Goal: Task Accomplishment & Management: Use online tool/utility

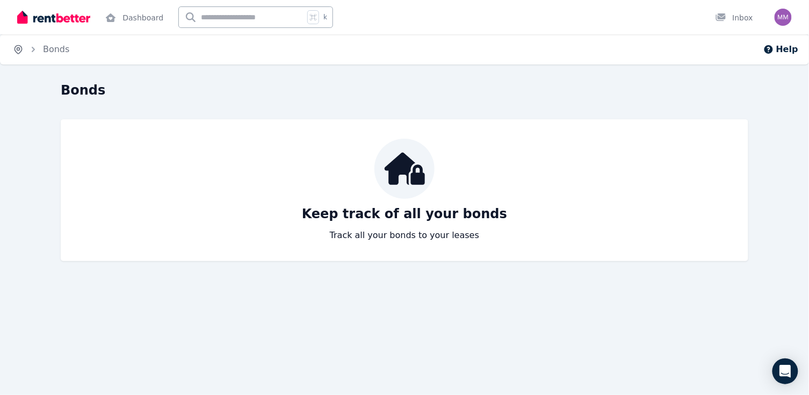
click at [18, 50] on icon "Breadcrumb" at bounding box center [18, 49] width 3 height 3
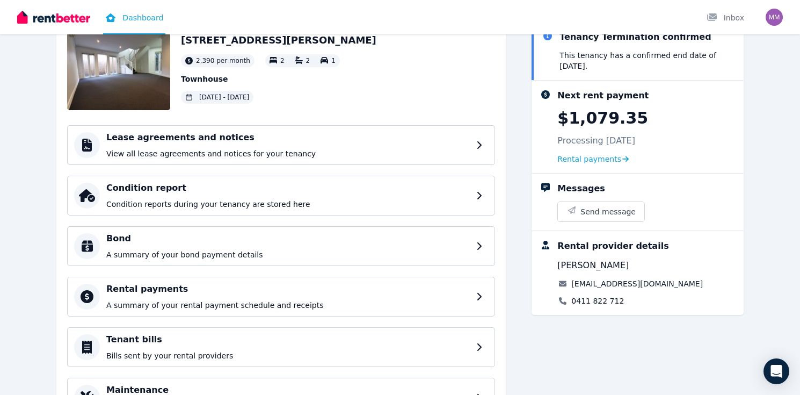
scroll to position [90, 0]
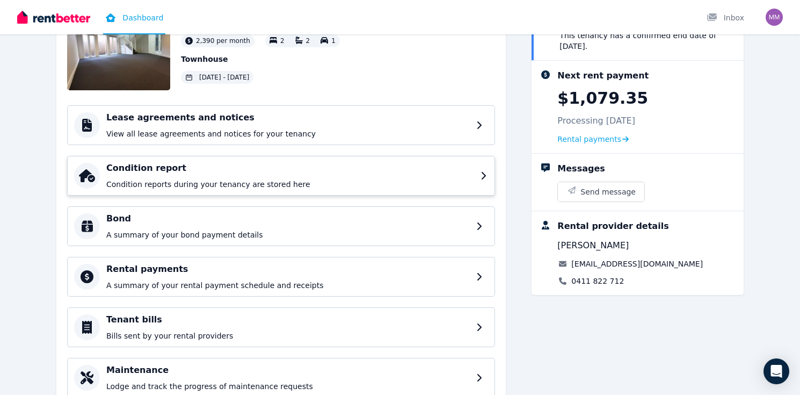
click at [198, 171] on h4 "Condition report" at bounding box center [290, 168] width 368 height 13
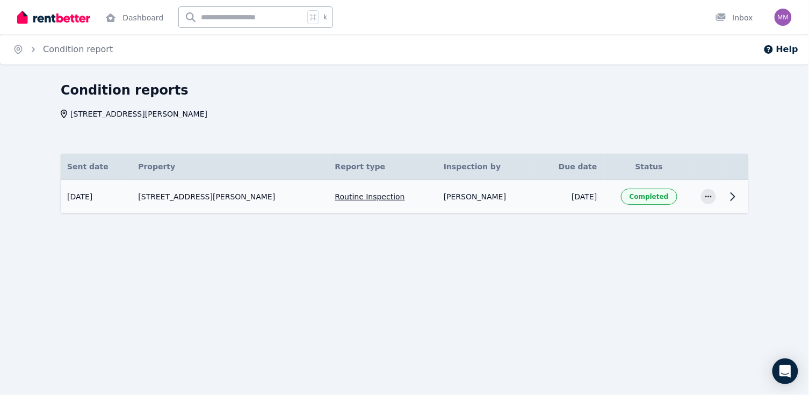
click at [200, 200] on td "[STREET_ADDRESS][PERSON_NAME]" at bounding box center [230, 197] width 197 height 34
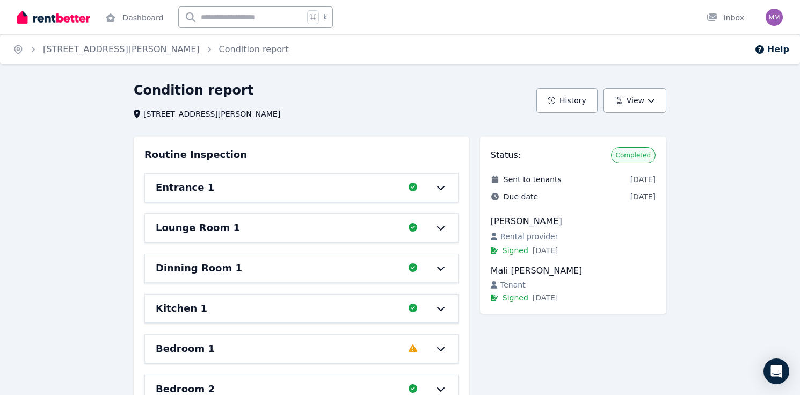
click at [200, 200] on div "Entrance 1 Completed 100%, 0 left" at bounding box center [301, 188] width 313 height 28
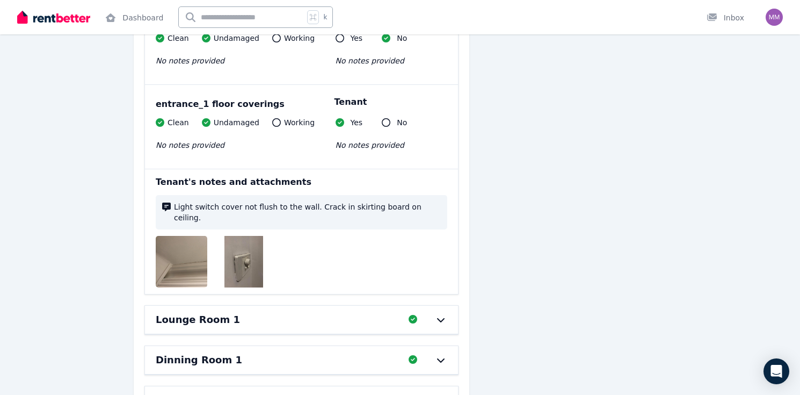
scroll to position [709, 0]
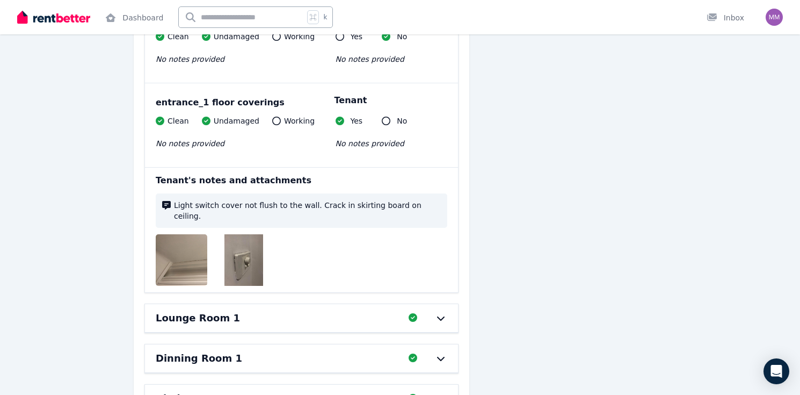
click at [160, 251] on img at bounding box center [190, 260] width 69 height 52
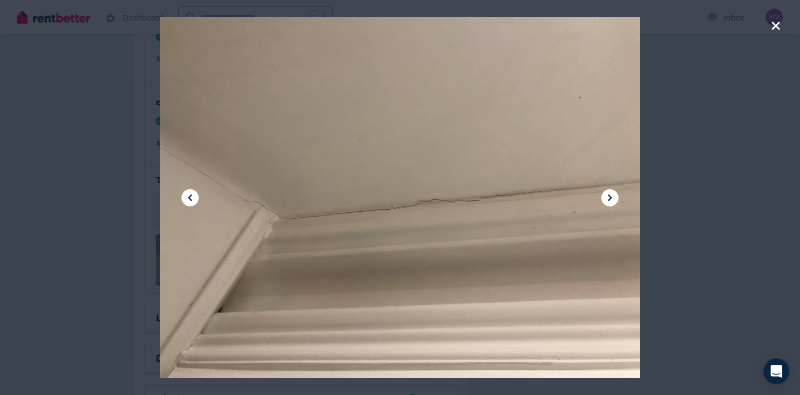
click at [604, 199] on icon at bounding box center [610, 197] width 13 height 13
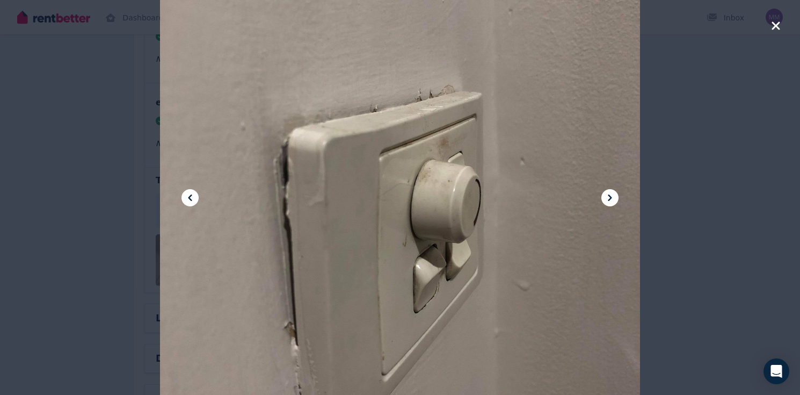
click at [44, 215] on div at bounding box center [400, 197] width 800 height 395
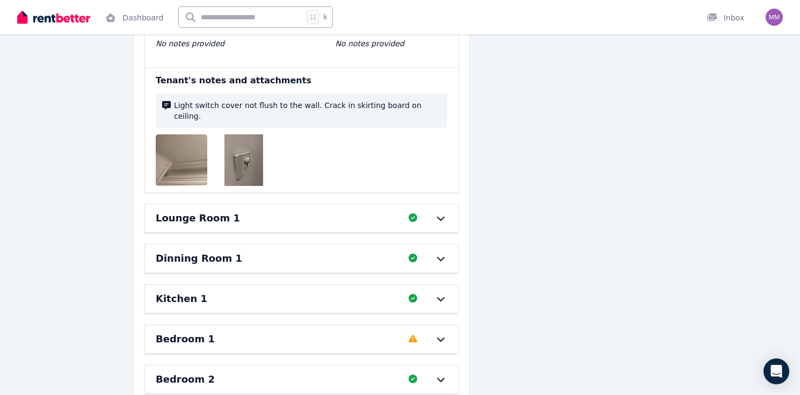
scroll to position [811, 0]
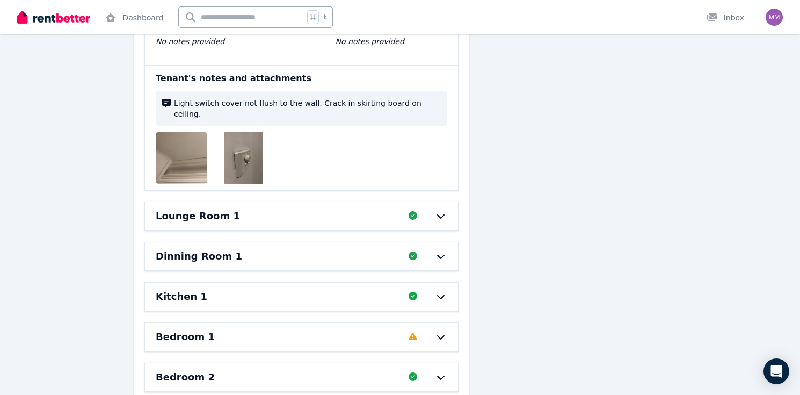
click at [185, 208] on h6 "Lounge Room 1" at bounding box center [198, 215] width 84 height 15
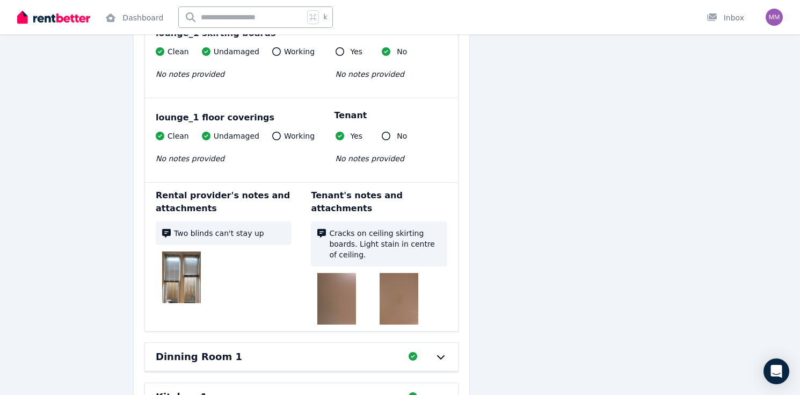
scroll to position [1535, 0]
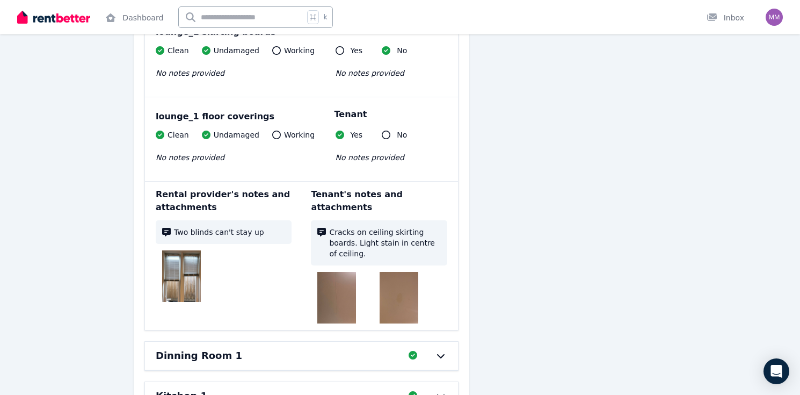
click at [162, 259] on img at bounding box center [181, 276] width 39 height 52
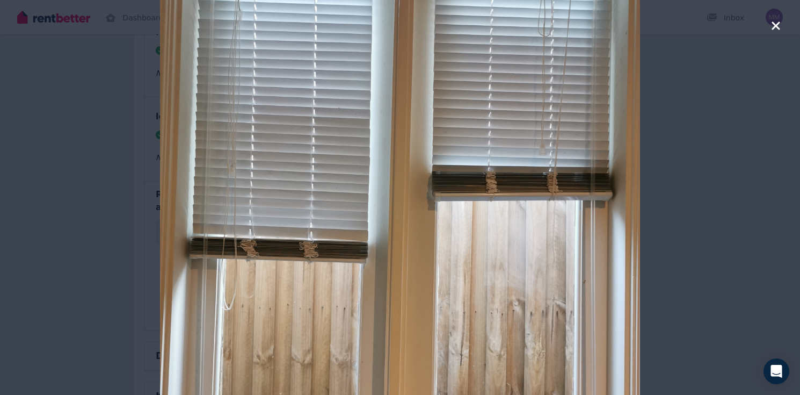
click at [37, 247] on div at bounding box center [400, 197] width 800 height 395
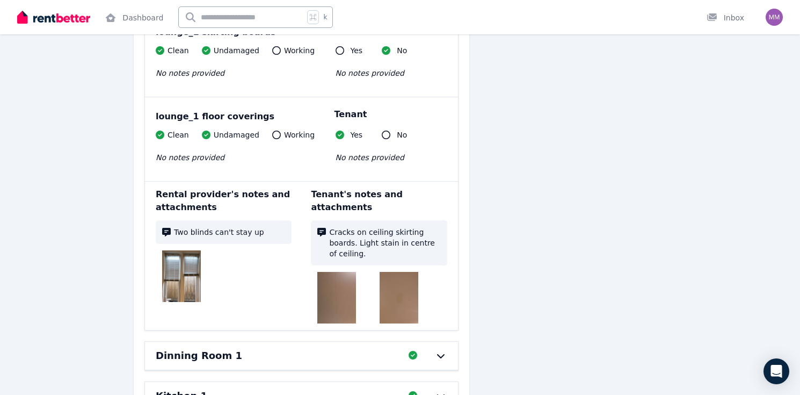
click at [317, 272] on img at bounding box center [336, 298] width 39 height 52
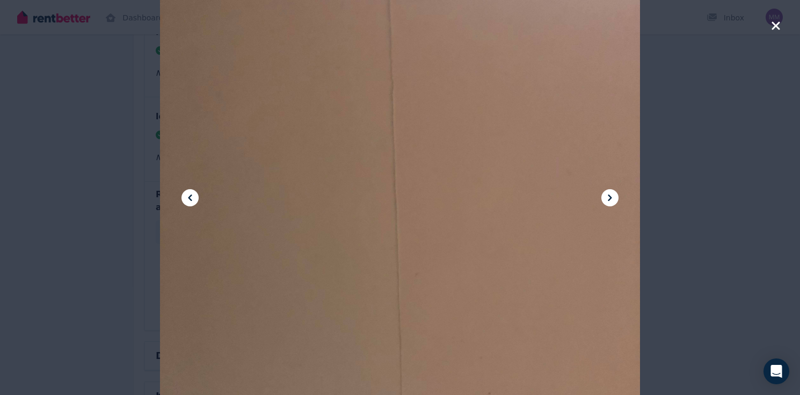
click at [612, 201] on icon at bounding box center [610, 197] width 13 height 13
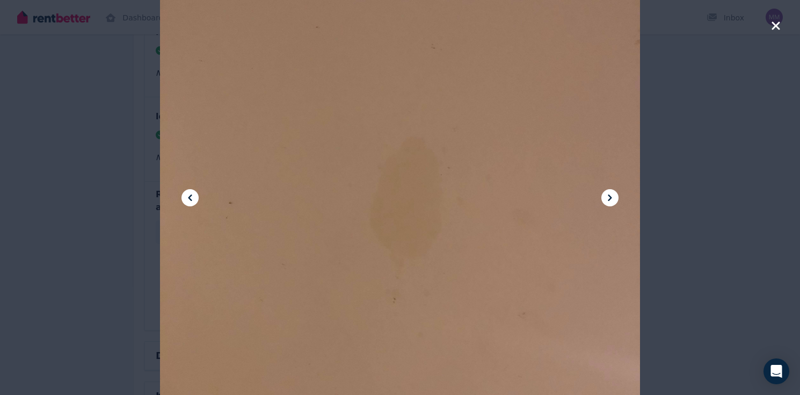
click at [48, 193] on div at bounding box center [400, 197] width 800 height 395
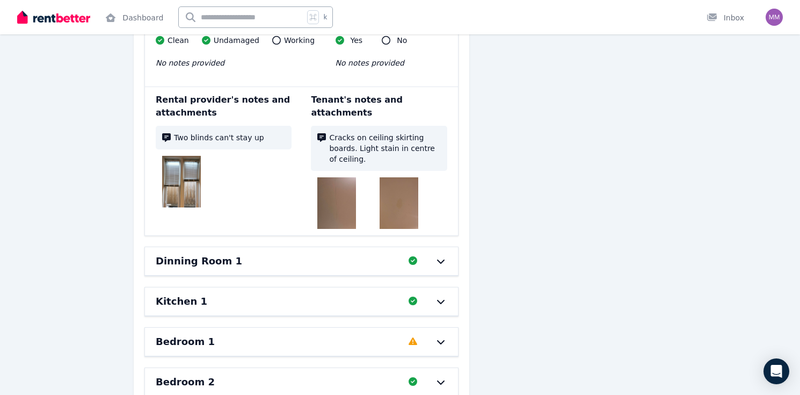
scroll to position [1633, 0]
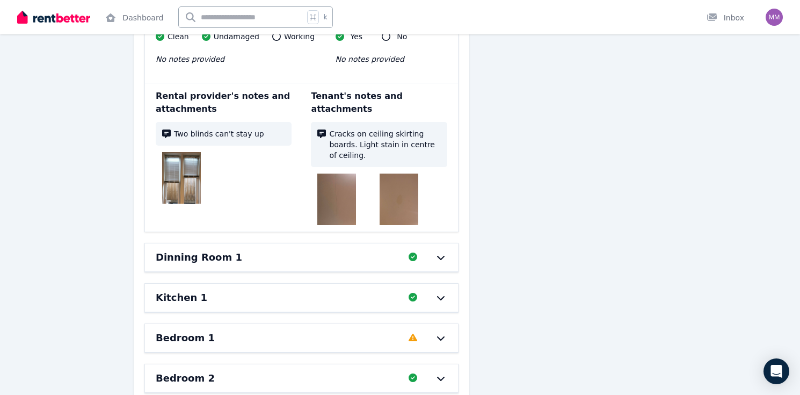
click at [187, 243] on div "Dinning Room 1 Completed 100%, 0 left" at bounding box center [301, 257] width 313 height 28
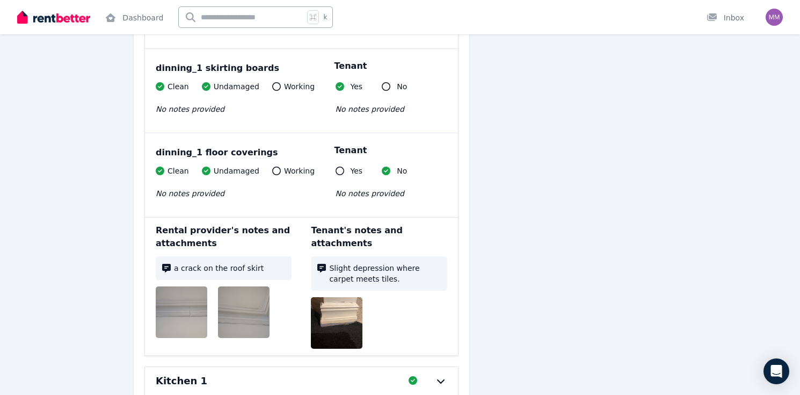
scroll to position [2365, 0]
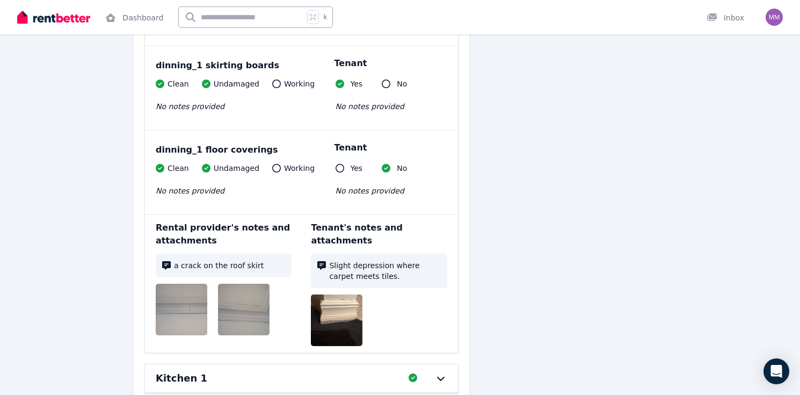
click at [160, 284] on img at bounding box center [190, 310] width 69 height 52
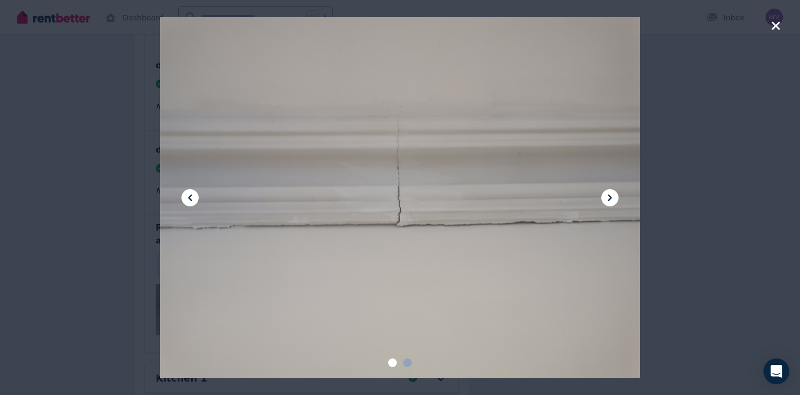
click at [605, 193] on icon at bounding box center [610, 197] width 13 height 13
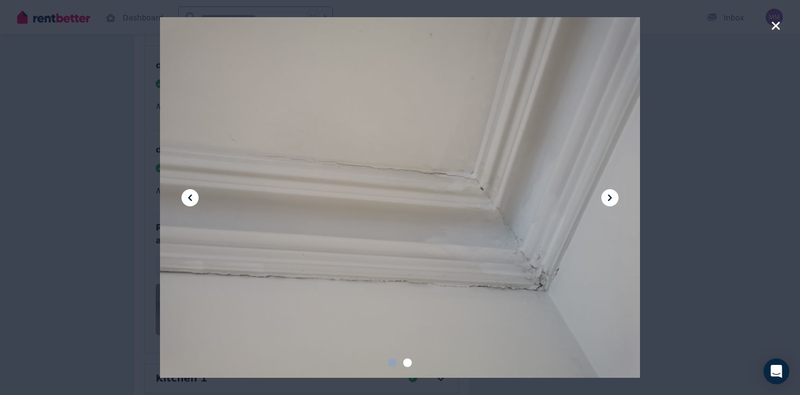
click at [78, 241] on div at bounding box center [400, 197] width 800 height 395
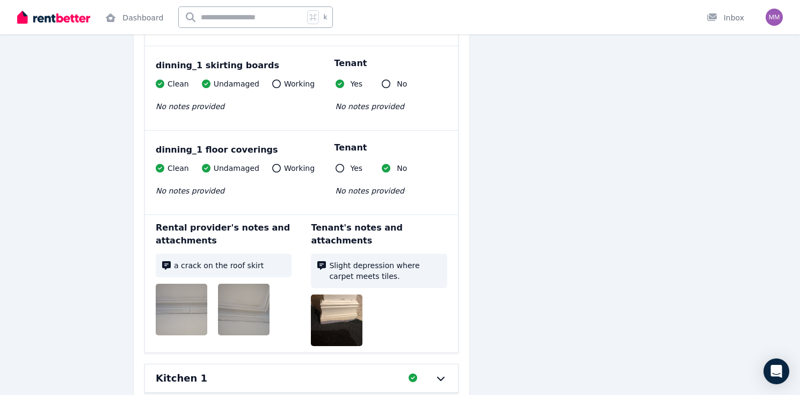
click at [321, 294] on img at bounding box center [345, 320] width 69 height 52
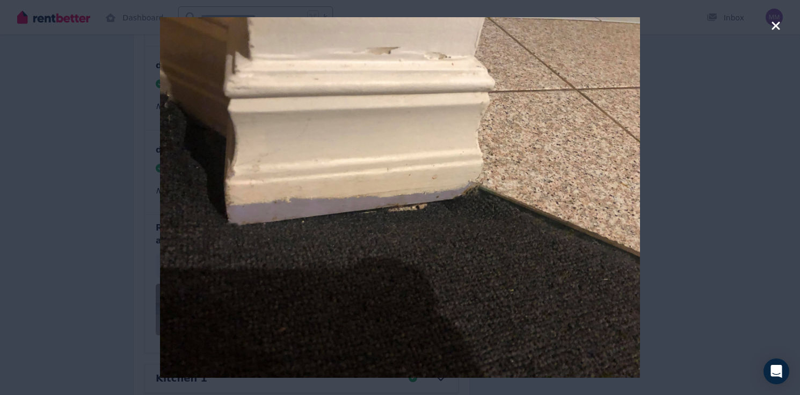
click at [38, 186] on div at bounding box center [400, 197] width 800 height 395
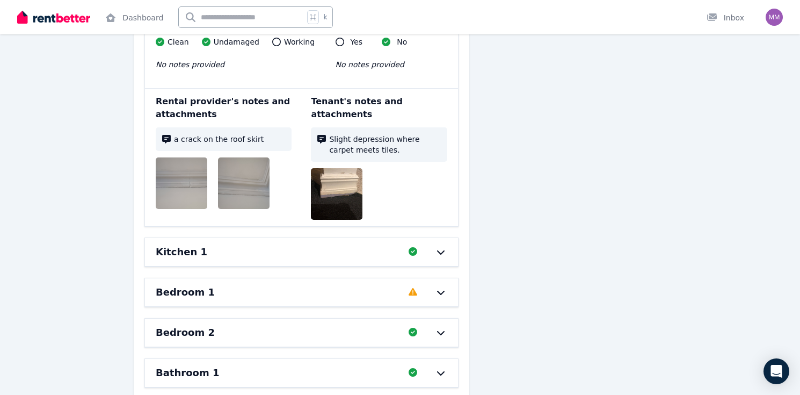
scroll to position [2507, 0]
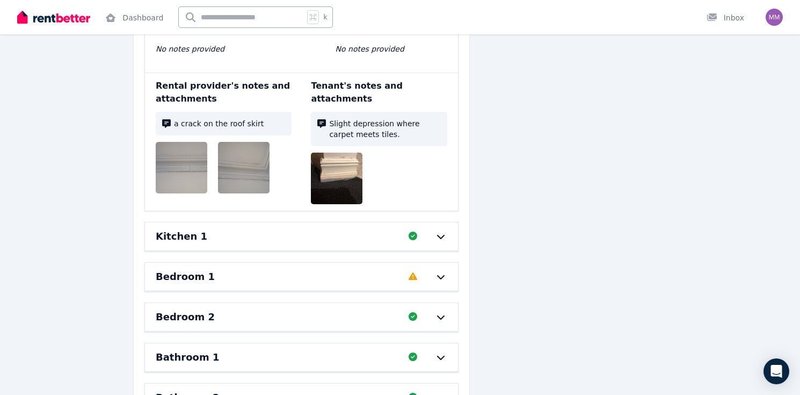
click at [154, 222] on div "Kitchen 1 Completed 100%, 0 left" at bounding box center [301, 236] width 313 height 28
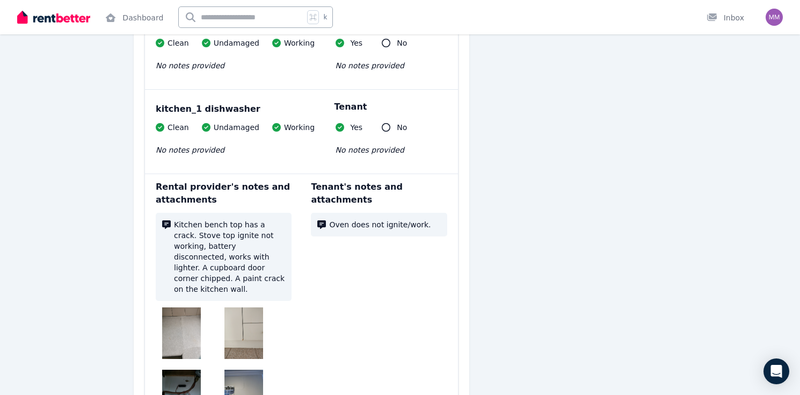
scroll to position [3849, 0]
click at [162, 307] on img at bounding box center [181, 333] width 39 height 52
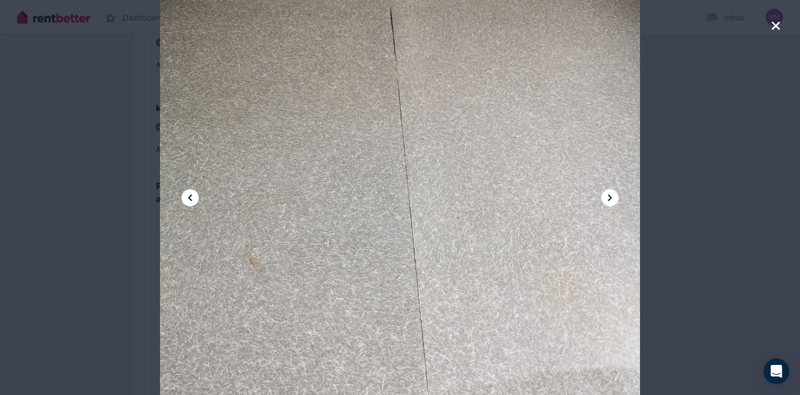
click at [612, 193] on icon at bounding box center [610, 197] width 13 height 13
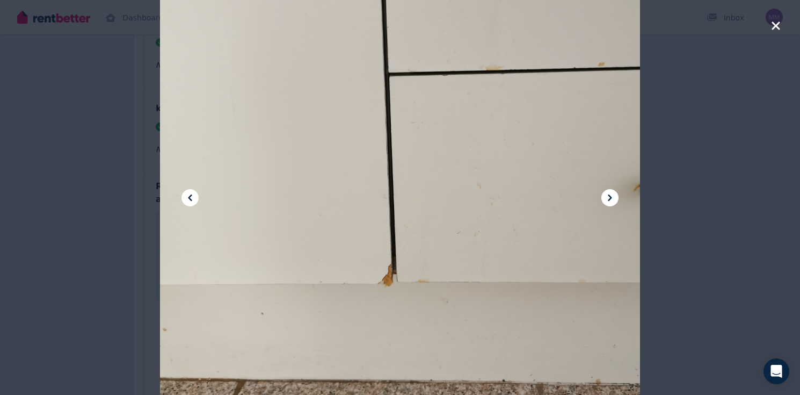
click at [612, 193] on icon at bounding box center [610, 197] width 13 height 13
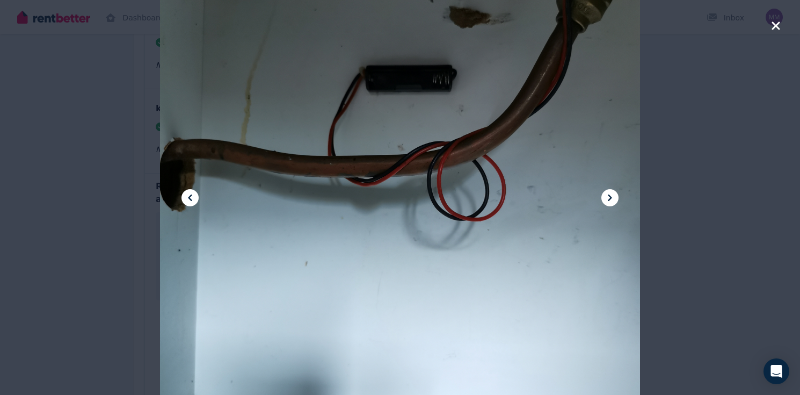
click at [612, 193] on icon at bounding box center [610, 197] width 13 height 13
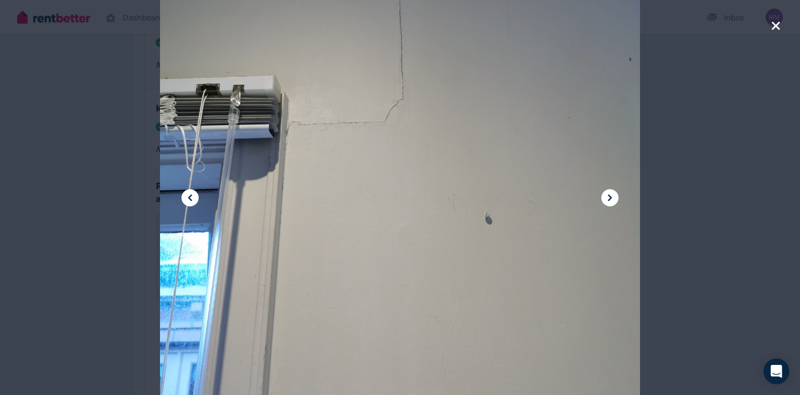
click at [612, 193] on icon at bounding box center [610, 197] width 13 height 13
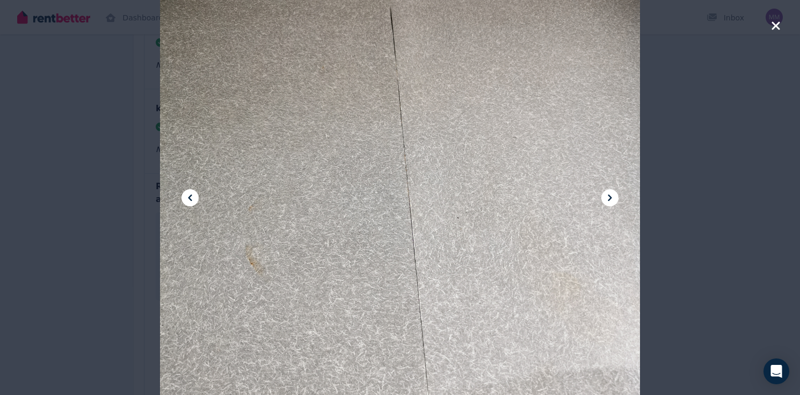
click at [61, 206] on div at bounding box center [400, 197] width 800 height 395
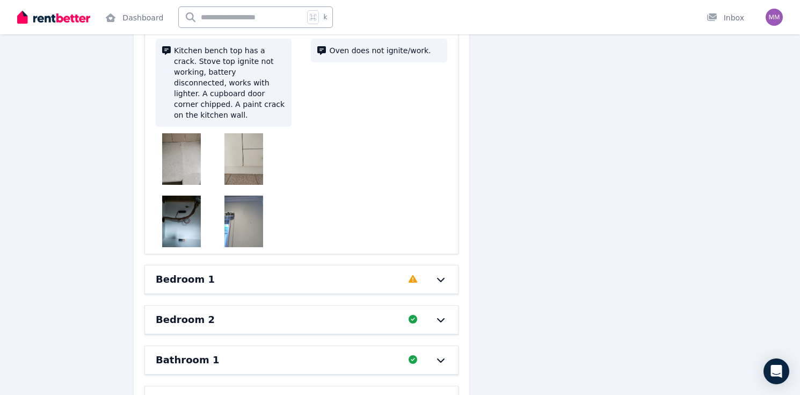
scroll to position [4025, 0]
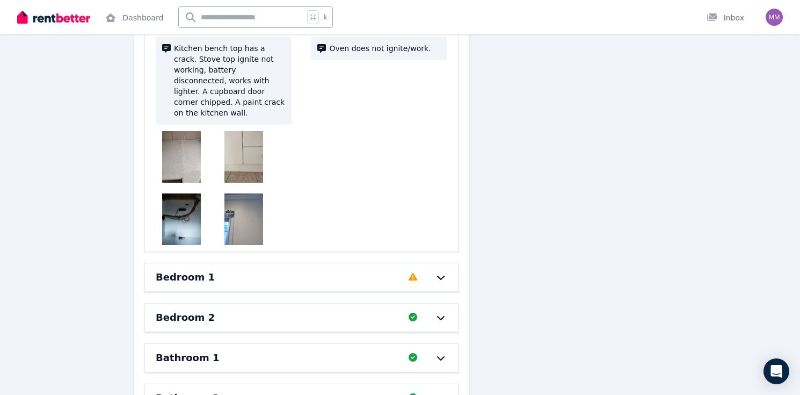
click at [174, 270] on div "Bedroom 1" at bounding box center [279, 277] width 247 height 15
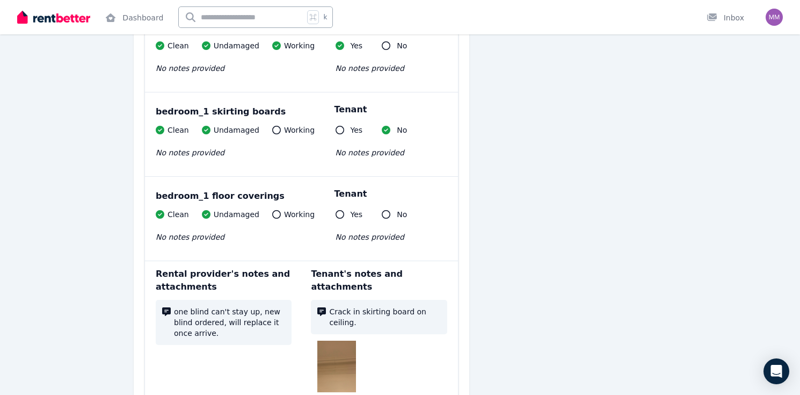
scroll to position [4825, 0]
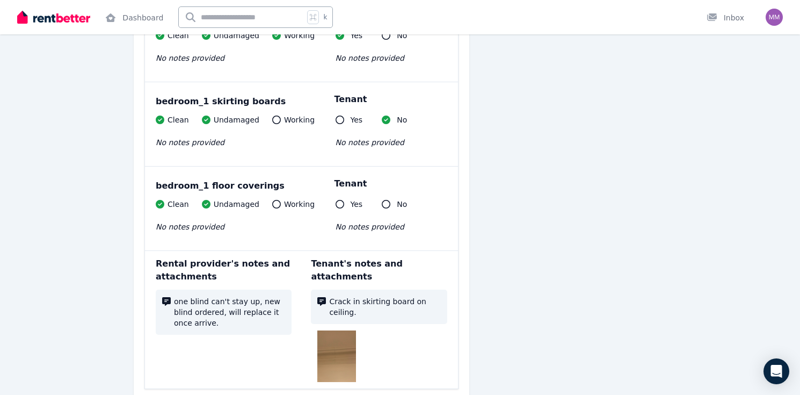
click at [318, 330] on img at bounding box center [336, 356] width 39 height 52
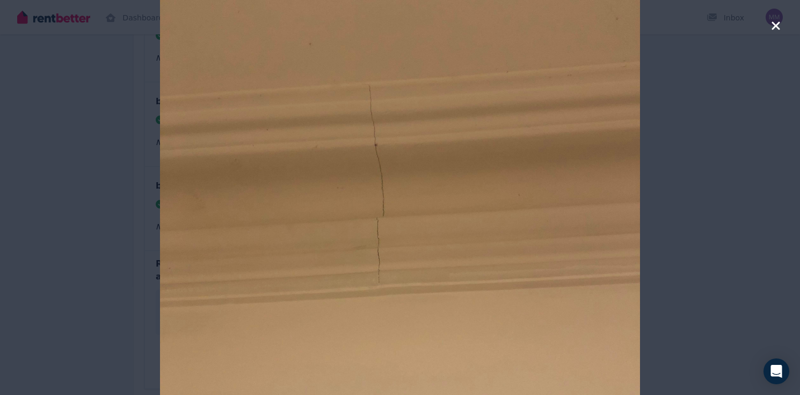
click at [80, 212] on div at bounding box center [400, 197] width 800 height 395
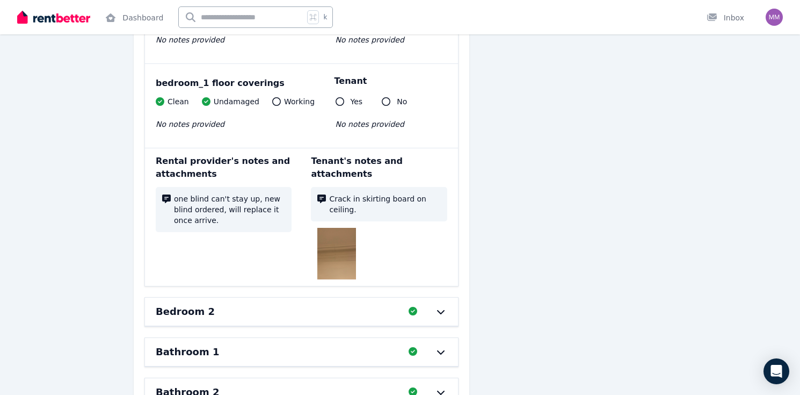
scroll to position [4928, 0]
click at [176, 303] on div "Bedroom 2" at bounding box center [279, 310] width 247 height 15
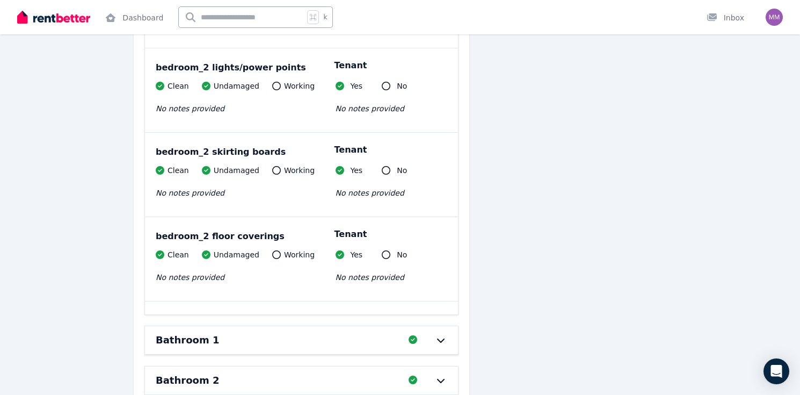
scroll to position [5713, 0]
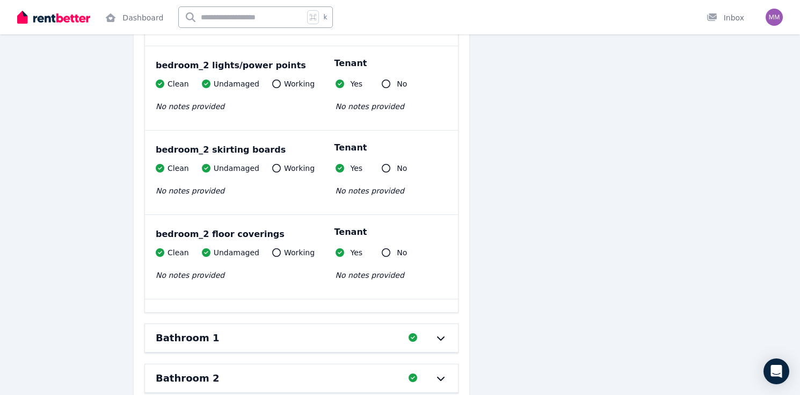
click at [173, 330] on h6 "Bathroom 1" at bounding box center [187, 337] width 63 height 15
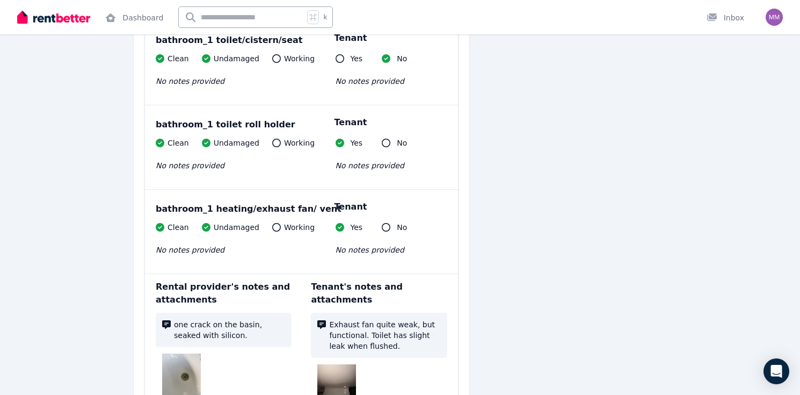
scroll to position [7058, 0]
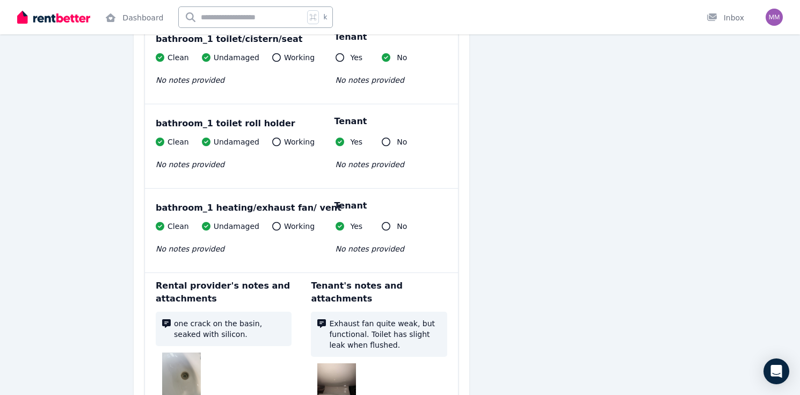
click at [162, 352] on img at bounding box center [181, 378] width 39 height 52
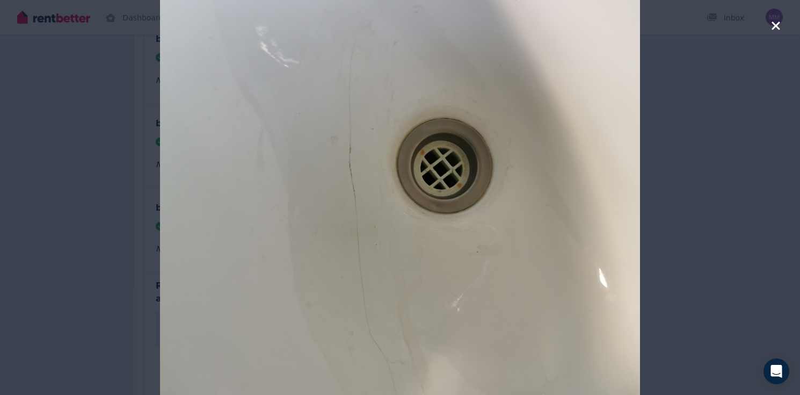
click at [63, 255] on div at bounding box center [400, 197] width 800 height 395
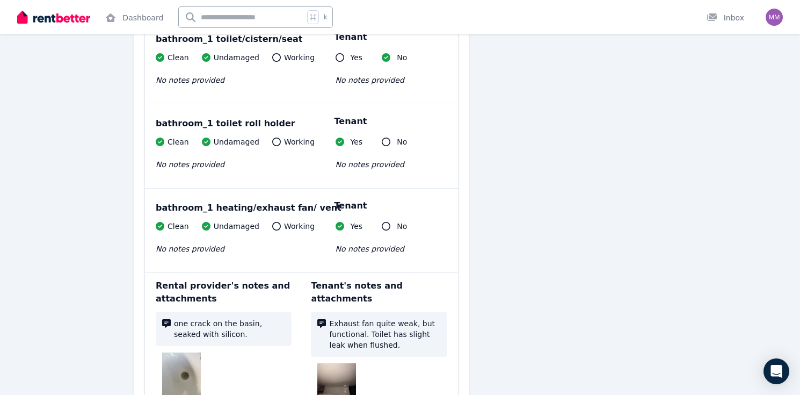
click at [328, 363] on img at bounding box center [336, 389] width 39 height 52
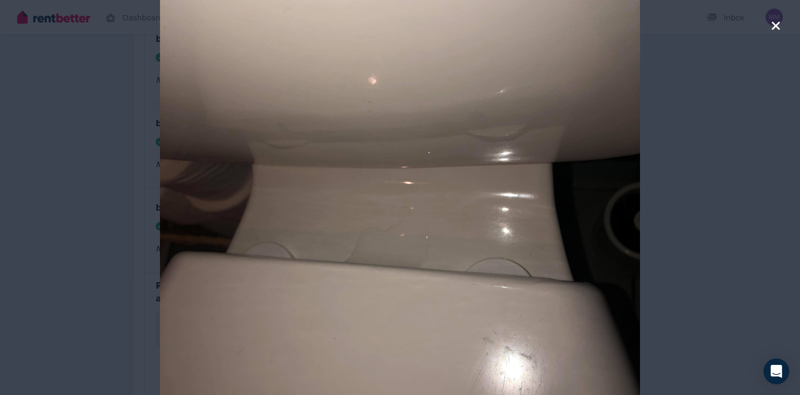
click at [55, 277] on div at bounding box center [400, 197] width 800 height 395
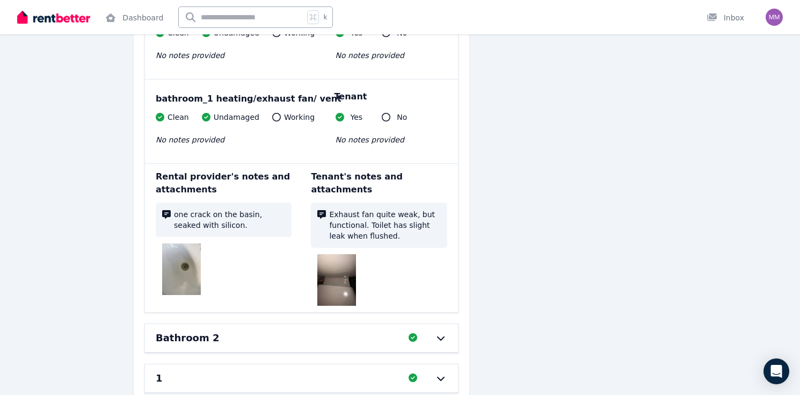
scroll to position [7172, 0]
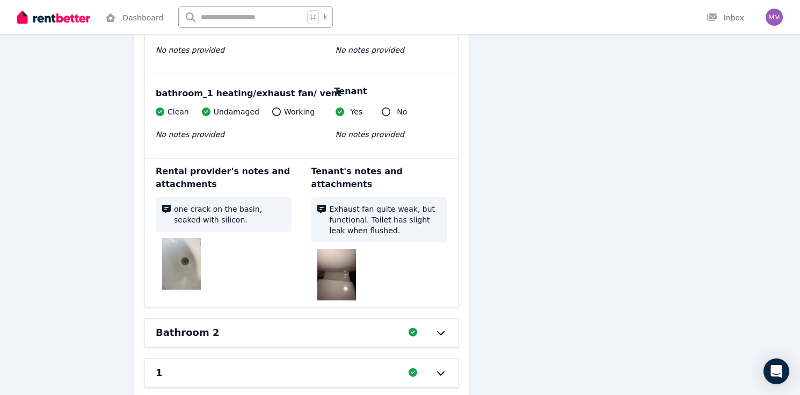
click at [181, 319] on div "Bathroom 2 Completed 100%, 0 left" at bounding box center [301, 333] width 313 height 28
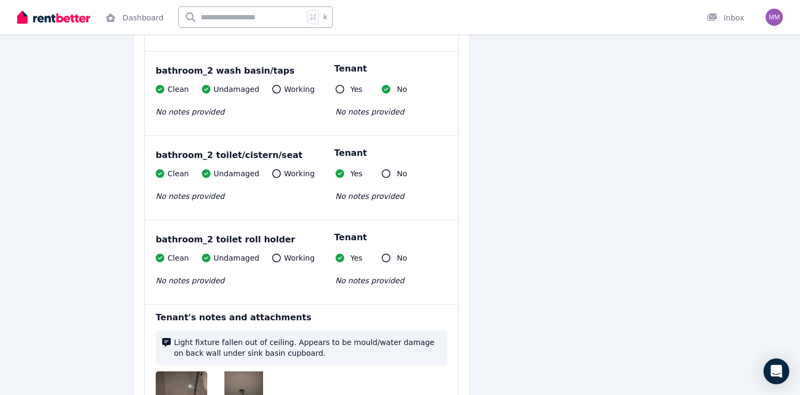
scroll to position [7975, 0]
click at [156, 371] on img at bounding box center [190, 397] width 69 height 52
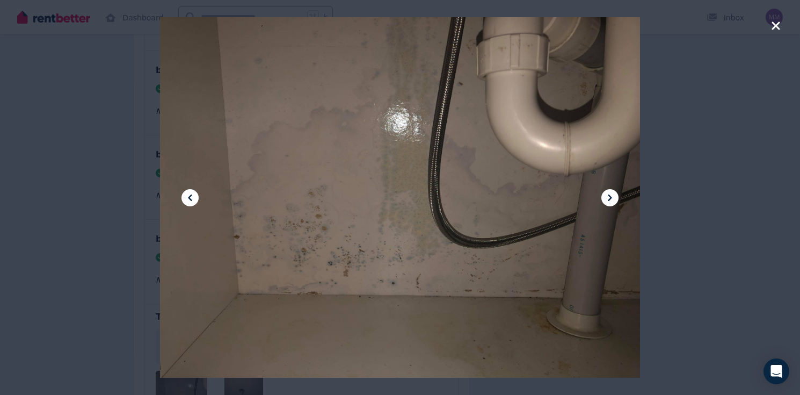
click at [613, 200] on icon at bounding box center [610, 197] width 13 height 13
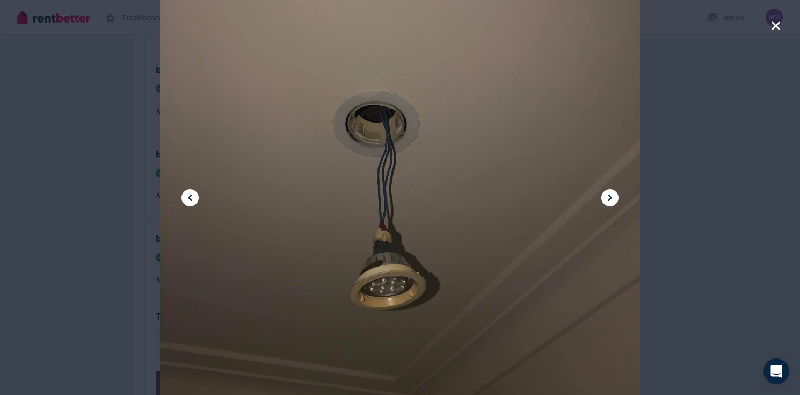
click at [63, 236] on div at bounding box center [400, 197] width 800 height 395
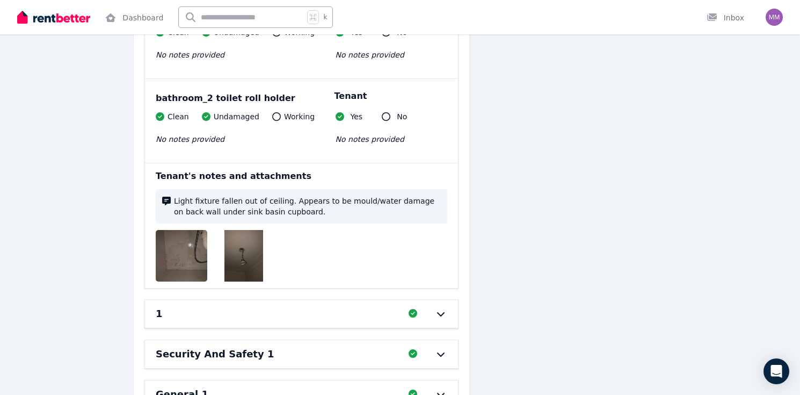
scroll to position [8130, 0]
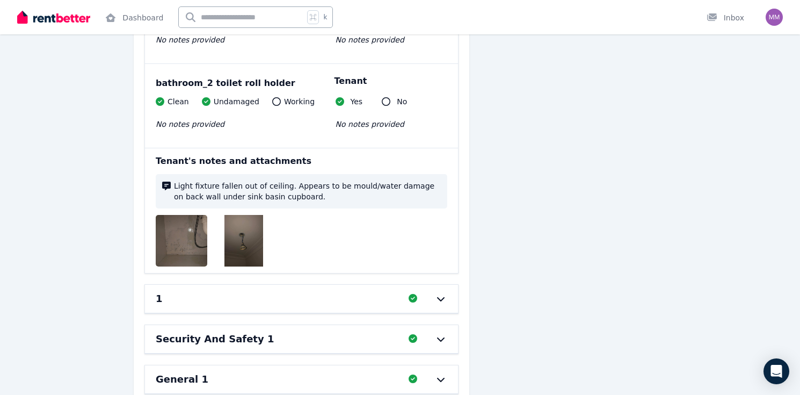
click at [156, 291] on div "1" at bounding box center [279, 298] width 247 height 15
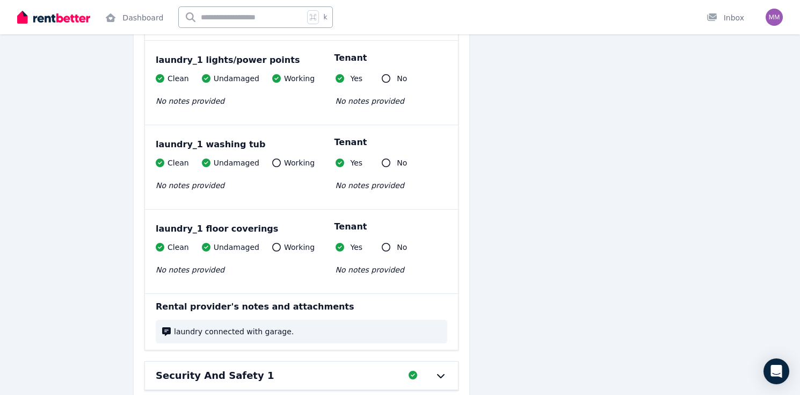
scroll to position [8657, 0]
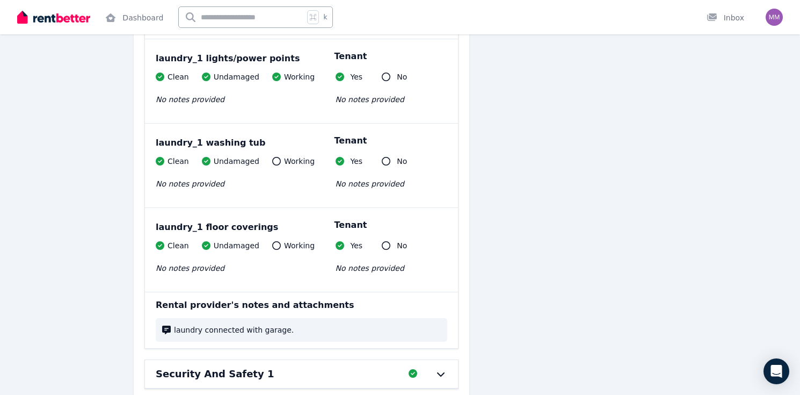
click at [190, 366] on h6 "Security And Safety 1" at bounding box center [215, 373] width 118 height 15
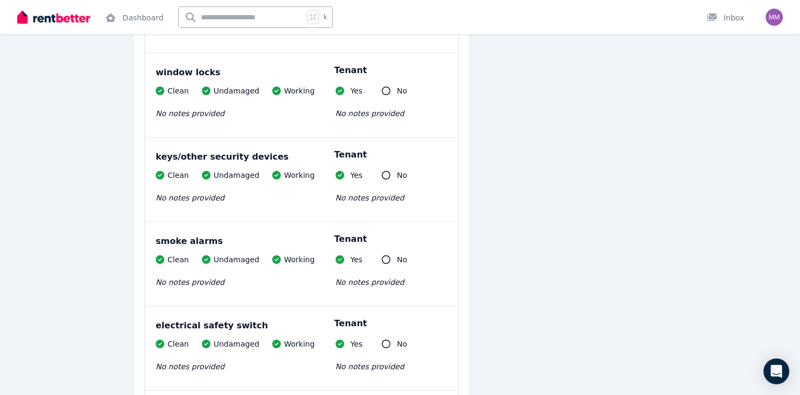
scroll to position [9079, 0]
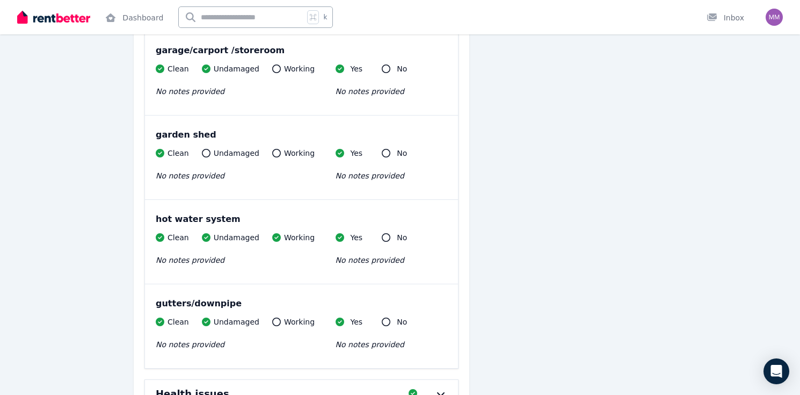
scroll to position [10179, 0]
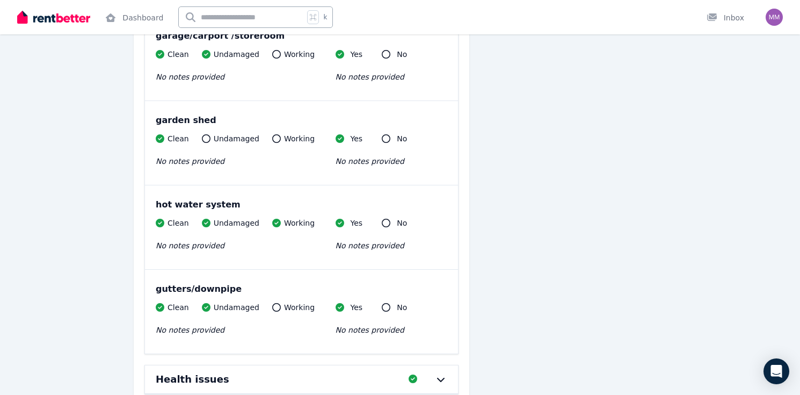
click at [156, 372] on h6 "Health issues" at bounding box center [193, 379] width 74 height 15
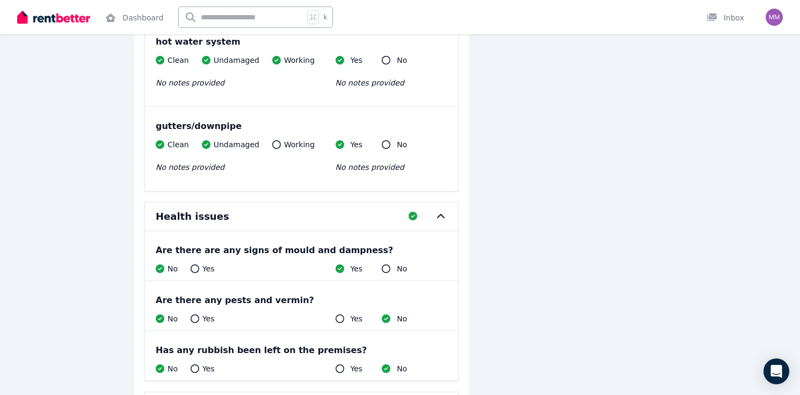
scroll to position [10342, 0]
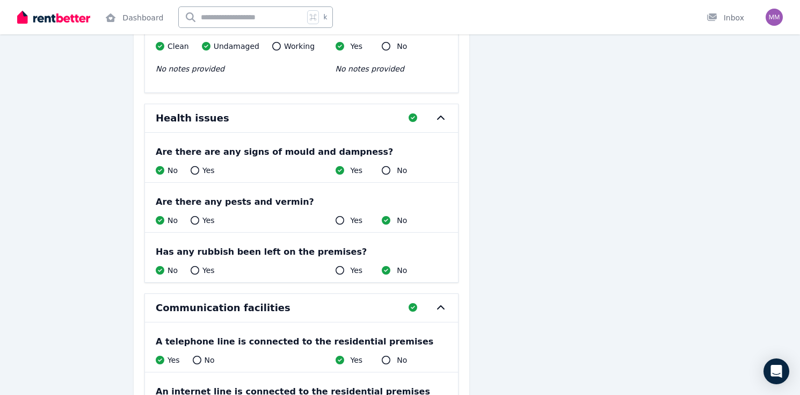
scroll to position [10441, 0]
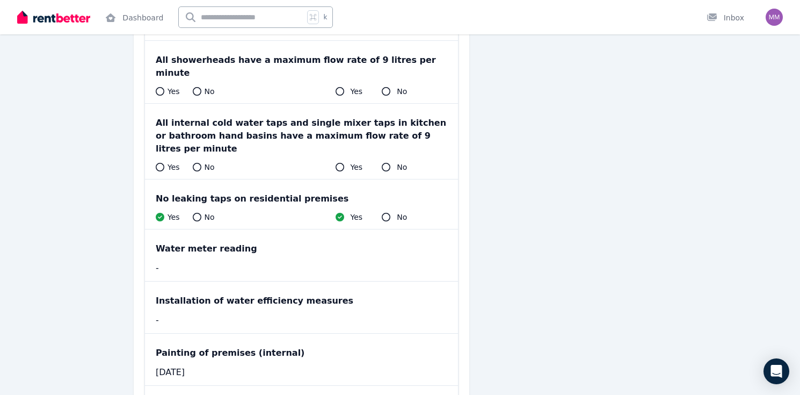
scroll to position [10863, 0]
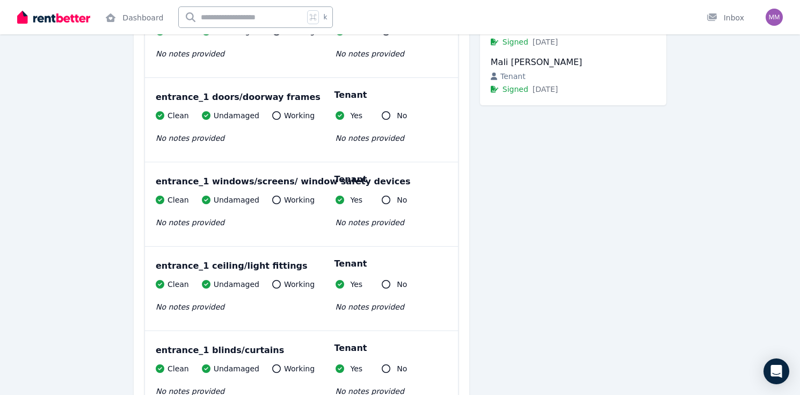
scroll to position [0, 0]
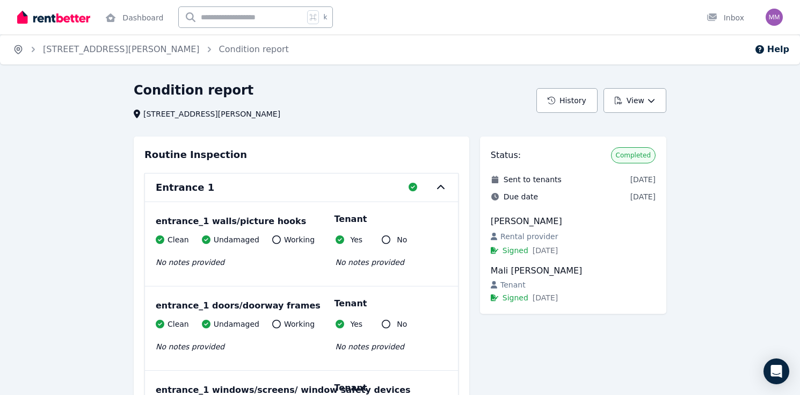
click at [18, 50] on icon "Breadcrumb" at bounding box center [18, 49] width 11 height 11
